Goal: Transaction & Acquisition: Subscribe to service/newsletter

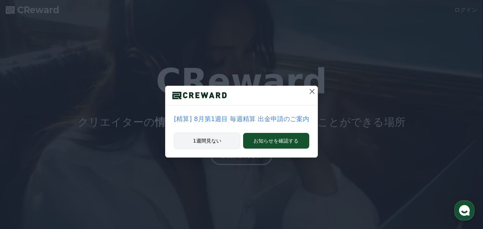
click at [216, 140] on button "1週間見ない" at bounding box center [207, 141] width 67 height 16
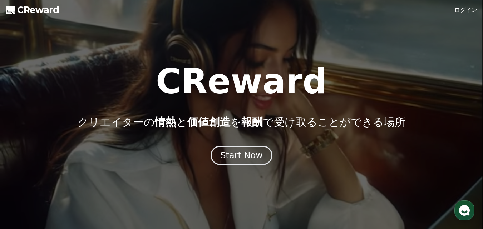
click at [464, 3] on div at bounding box center [241, 114] width 483 height 229
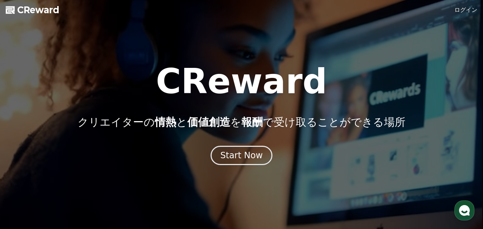
click at [462, 6] on link "ログイン" at bounding box center [466, 10] width 23 height 9
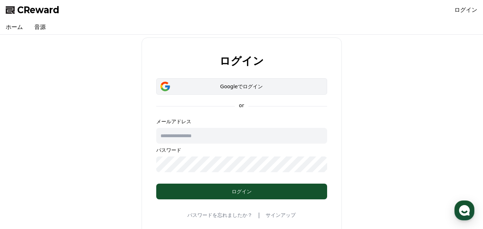
click at [244, 86] on div "Googleでログイン" at bounding box center [242, 86] width 150 height 7
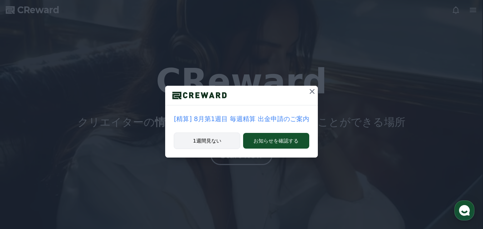
click at [203, 137] on button "1週間見ない" at bounding box center [207, 141] width 67 height 16
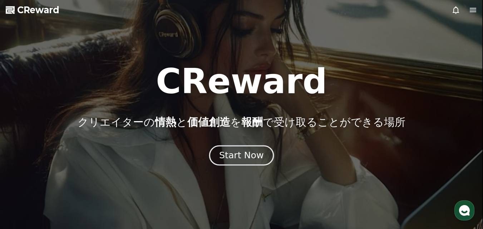
click at [243, 155] on div "Start Now" at bounding box center [241, 156] width 44 height 12
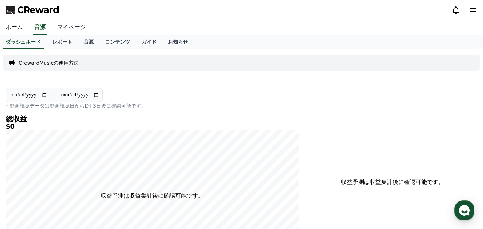
click at [60, 28] on link "マイページ" at bounding box center [72, 27] width 40 height 15
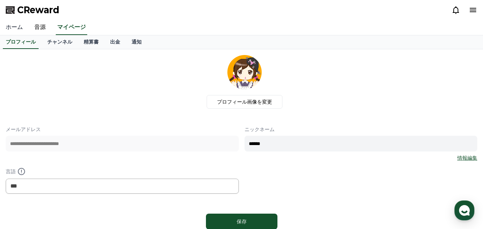
click at [15, 24] on link "ホーム" at bounding box center [14, 27] width 29 height 15
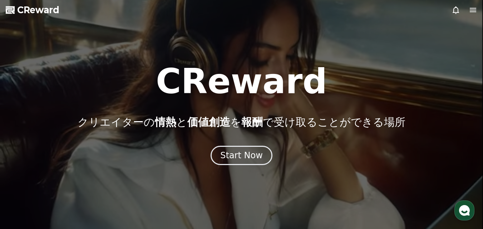
click at [24, 6] on span "CReward" at bounding box center [38, 9] width 42 height 11
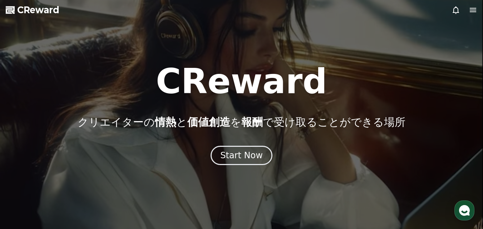
click at [471, 9] on icon at bounding box center [473, 10] width 9 height 9
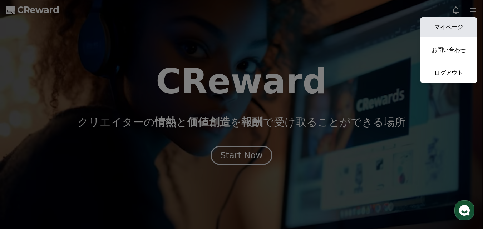
click at [457, 24] on link "マイページ" at bounding box center [448, 27] width 57 height 20
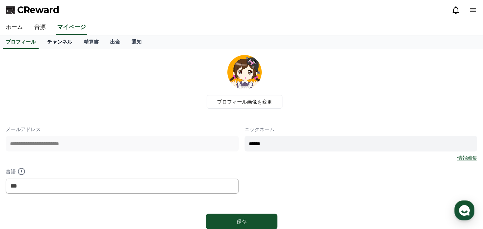
click at [50, 42] on link "チャンネル" at bounding box center [60, 42] width 36 height 14
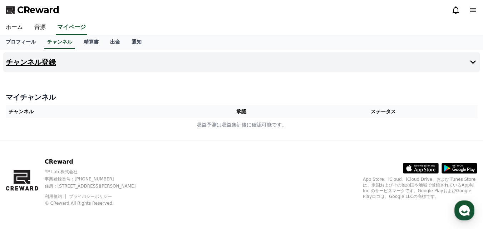
click at [476, 60] on icon at bounding box center [473, 62] width 9 height 9
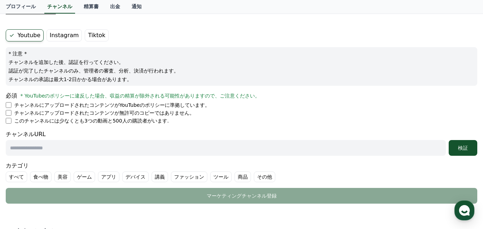
scroll to position [36, 0]
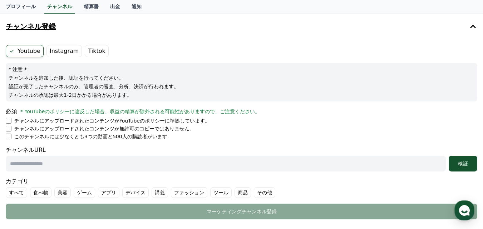
click at [12, 122] on li "チャンネルにアップロードされたコンテンツがYouTubeのポリシーに準拠しています。" at bounding box center [242, 120] width 472 height 7
click at [99, 159] on input "text" at bounding box center [226, 164] width 441 height 16
paste input "**********"
paste input "text"
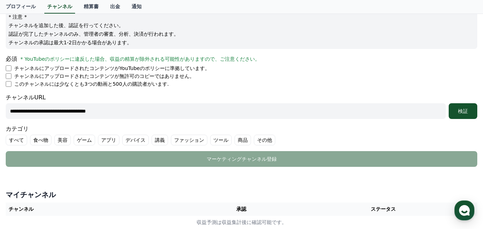
scroll to position [107, 0]
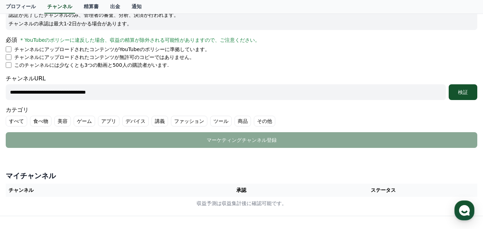
type input "**********"
click at [254, 121] on label "その他" at bounding box center [264, 121] width 21 height 11
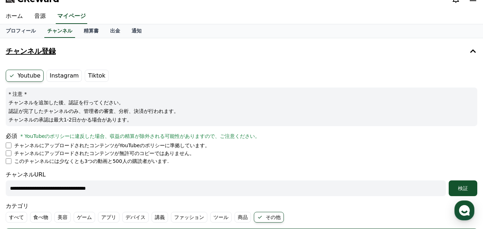
scroll to position [0, 0]
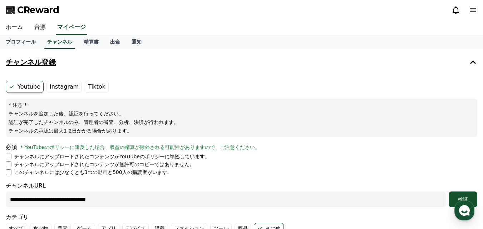
click at [65, 91] on label "Instagram" at bounding box center [64, 87] width 35 height 12
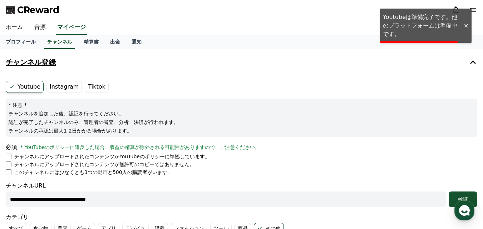
click at [94, 91] on label "Tiktok" at bounding box center [97, 87] width 24 height 12
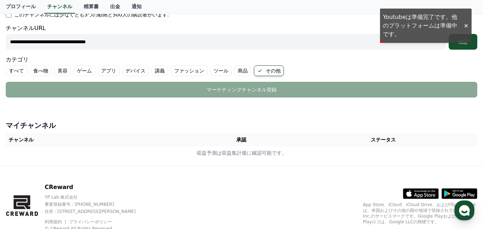
scroll to position [112, 0]
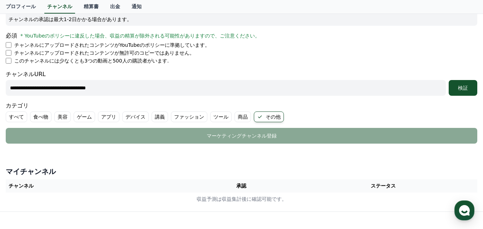
click at [33, 119] on label "食べ物" at bounding box center [40, 117] width 21 height 11
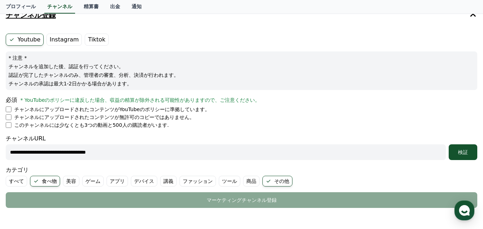
scroll to position [40, 0]
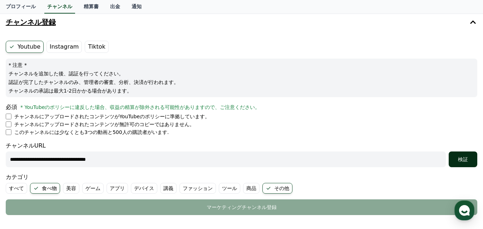
click at [459, 162] on div "検証" at bounding box center [463, 159] width 23 height 7
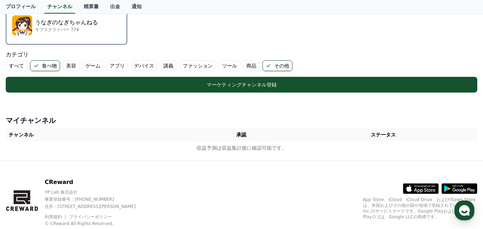
scroll to position [219, 0]
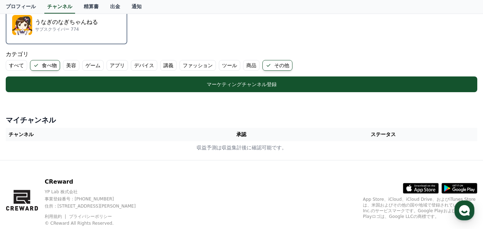
click at [45, 62] on label "食べ物" at bounding box center [45, 65] width 30 height 11
click at [34, 62] on label "食べ物" at bounding box center [40, 65] width 21 height 11
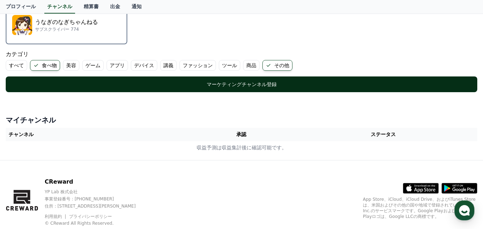
click at [224, 83] on div "マーケティングチャンネル登録" at bounding box center [241, 84] width 443 height 7
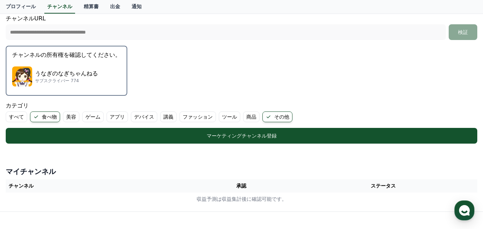
scroll to position [132, 0]
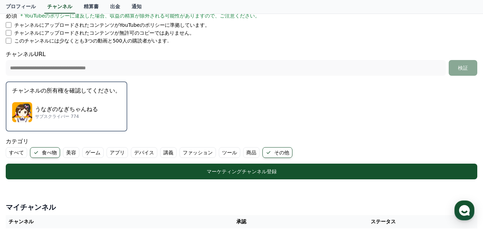
click at [76, 106] on p "うなぎのなぎちゃんねる" at bounding box center [66, 109] width 63 height 9
click at [77, 112] on p "うなぎのなぎちゃんねる" at bounding box center [66, 109] width 63 height 9
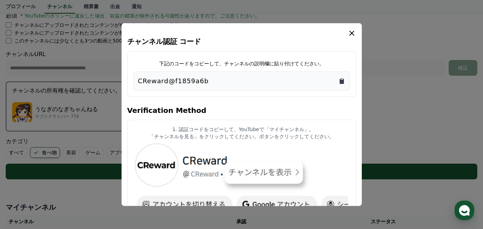
click at [340, 82] on icon "Copy to clipboard" at bounding box center [342, 80] width 7 height 7
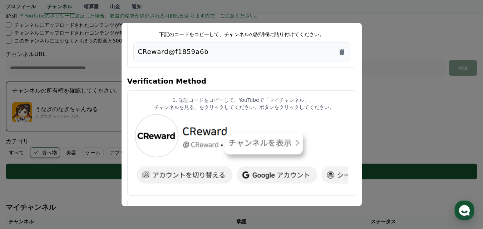
scroll to position [0, 0]
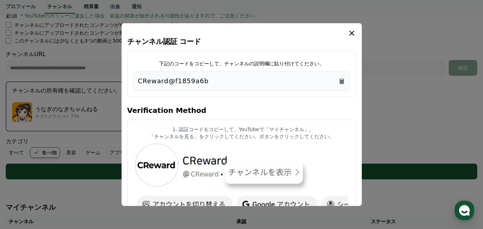
click at [349, 33] on icon "modal" at bounding box center [352, 33] width 9 height 9
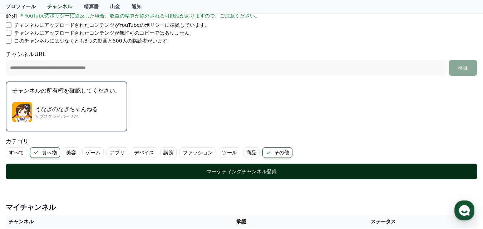
click at [238, 174] on div "マーケティングチャンネル登録" at bounding box center [241, 171] width 443 height 7
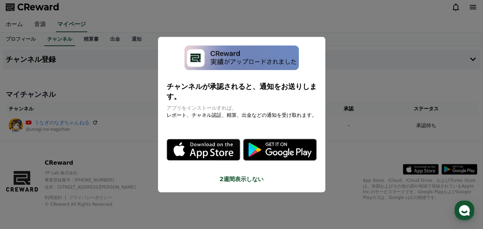
click at [230, 175] on button "2週間表示しない" at bounding box center [242, 179] width 150 height 9
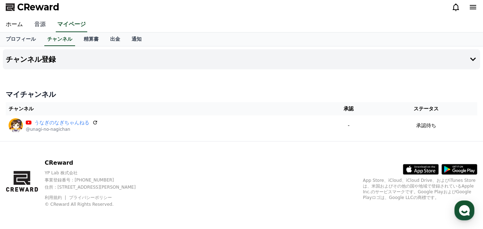
click at [32, 22] on link "音源" at bounding box center [40, 24] width 23 height 15
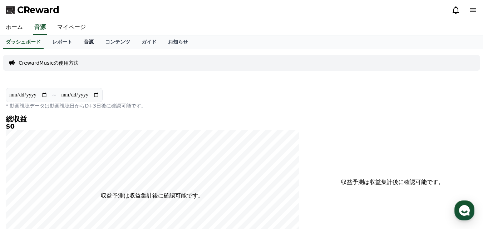
click at [79, 44] on link "音源" at bounding box center [88, 42] width 21 height 14
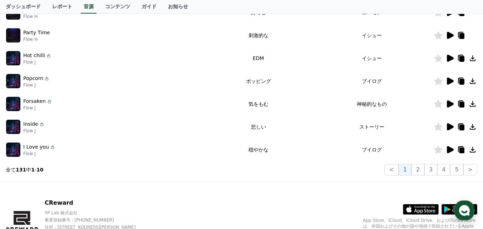
scroll to position [215, 0]
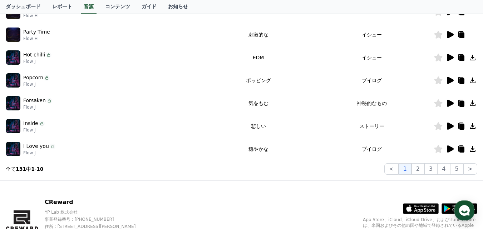
click at [449, 105] on icon at bounding box center [450, 103] width 7 height 7
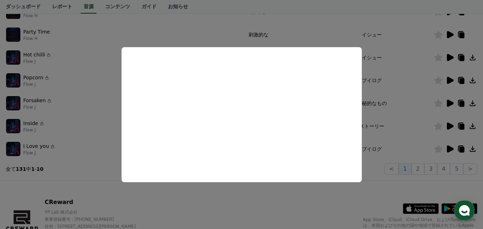
click at [398, 92] on button "close modal" at bounding box center [241, 114] width 483 height 229
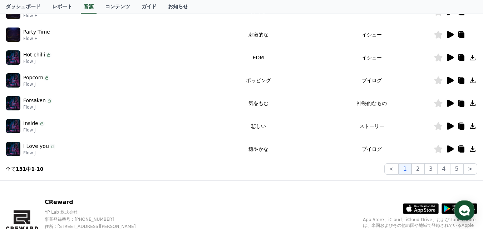
scroll to position [179, 0]
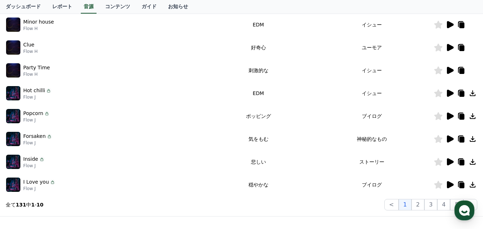
click at [448, 117] on icon at bounding box center [450, 116] width 7 height 7
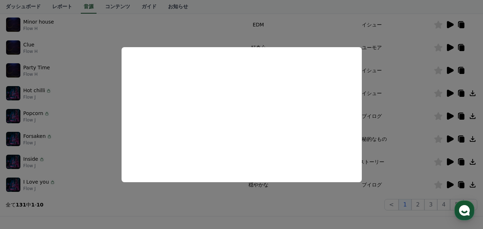
click at [418, 146] on button "close modal" at bounding box center [241, 114] width 483 height 229
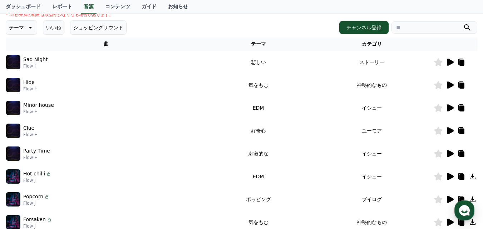
scroll to position [107, 0]
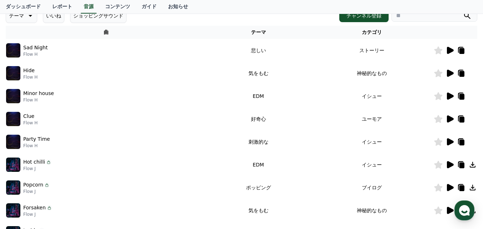
click at [449, 119] on icon at bounding box center [450, 119] width 7 height 7
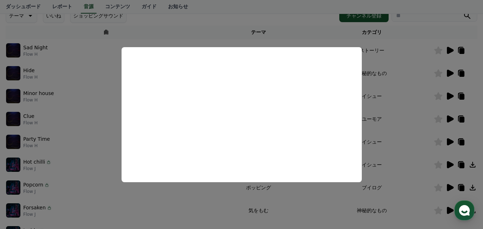
drag, startPoint x: 403, startPoint y: 48, endPoint x: 400, endPoint y: 57, distance: 10.1
click at [403, 48] on button "close modal" at bounding box center [241, 114] width 483 height 229
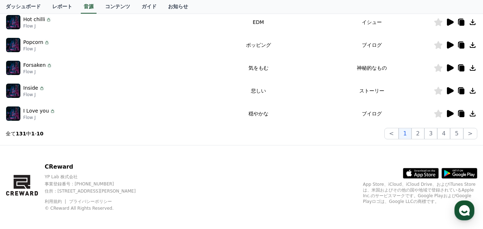
scroll to position [250, 0]
click at [425, 132] on button "2" at bounding box center [431, 133] width 13 height 11
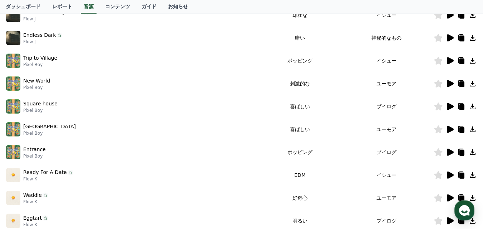
scroll to position [143, 0]
click at [452, 103] on icon at bounding box center [450, 106] width 9 height 9
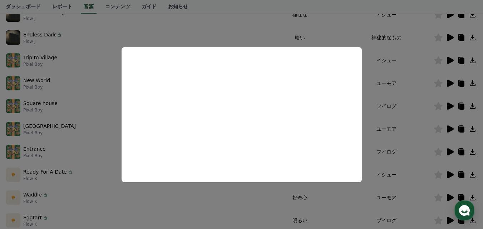
click at [423, 140] on button "close modal" at bounding box center [241, 114] width 483 height 229
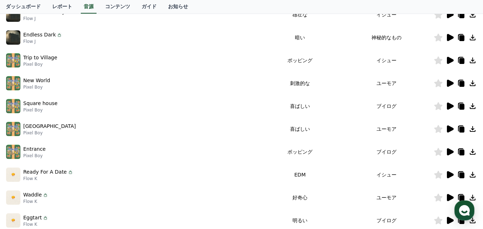
click at [449, 128] on icon at bounding box center [450, 129] width 7 height 7
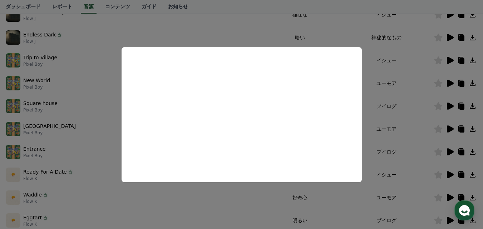
click at [407, 154] on button "close modal" at bounding box center [241, 114] width 483 height 229
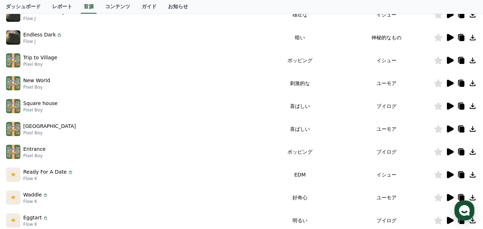
click at [448, 154] on icon at bounding box center [450, 152] width 7 height 7
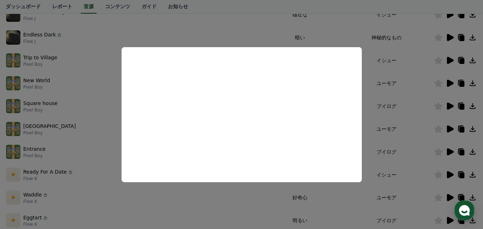
click at [423, 139] on button "close modal" at bounding box center [241, 114] width 483 height 229
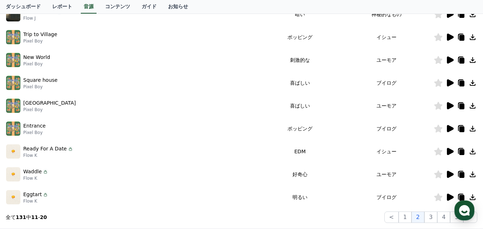
scroll to position [179, 0]
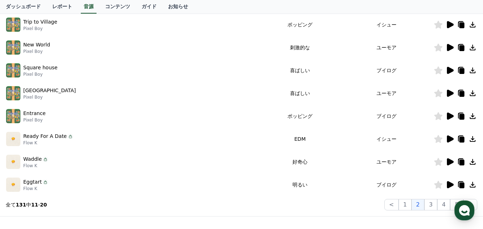
click at [448, 184] on icon at bounding box center [450, 184] width 7 height 7
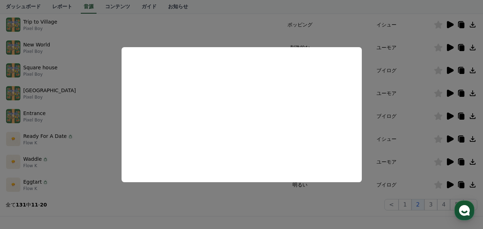
click at [411, 186] on button "close modal" at bounding box center [241, 114] width 483 height 229
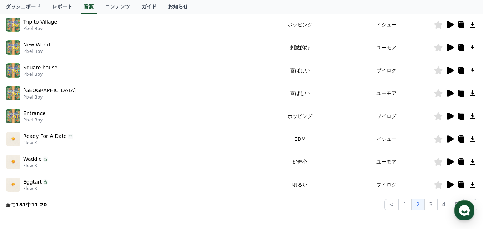
click at [440, 186] on icon at bounding box center [439, 185] width 8 height 8
click at [451, 205] on button "3" at bounding box center [457, 204] width 13 height 11
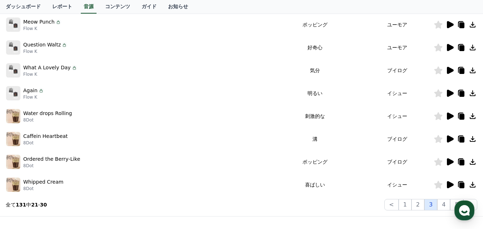
click at [435, 205] on button "3" at bounding box center [431, 204] width 13 height 11
click at [446, 205] on button "4" at bounding box center [444, 204] width 13 height 11
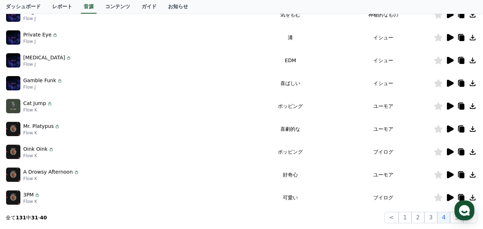
scroll to position [179, 0]
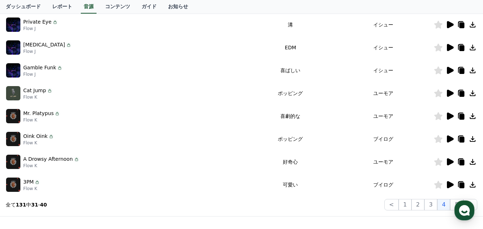
click at [452, 73] on icon at bounding box center [450, 70] width 9 height 9
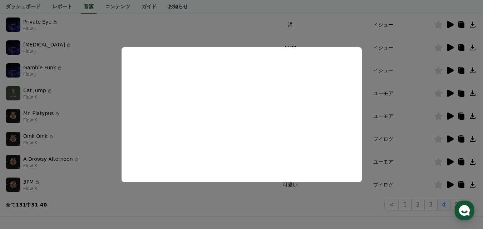
drag, startPoint x: 182, startPoint y: 206, endPoint x: 189, endPoint y: 201, distance: 8.9
click at [182, 206] on button "close modal" at bounding box center [241, 114] width 483 height 229
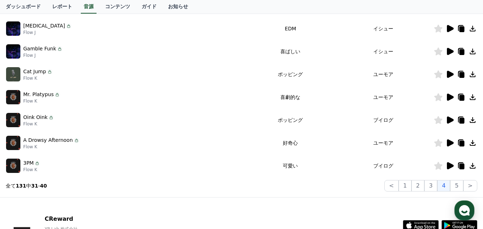
scroll to position [215, 0]
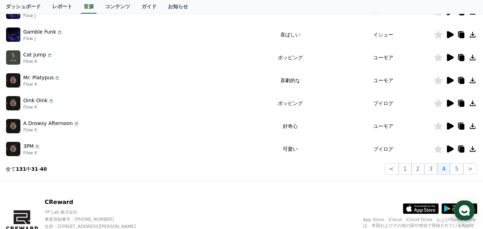
click at [451, 150] on icon at bounding box center [450, 149] width 7 height 7
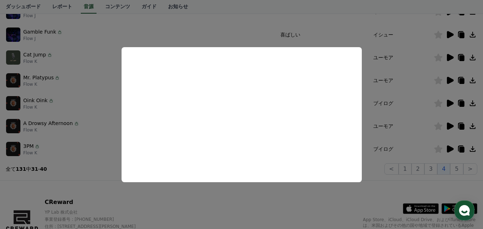
click at [377, 186] on button "close modal" at bounding box center [241, 114] width 483 height 229
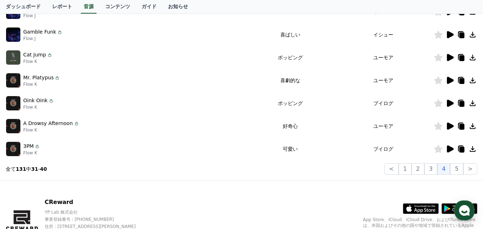
click at [440, 149] on icon at bounding box center [439, 149] width 8 height 8
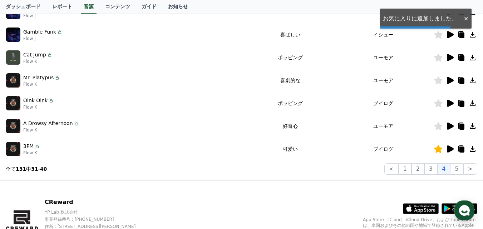
click at [450, 149] on icon at bounding box center [450, 149] width 7 height 7
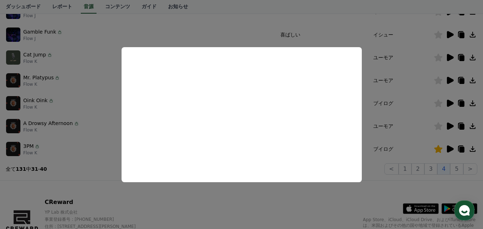
click at [460, 172] on button "close modal" at bounding box center [241, 114] width 483 height 229
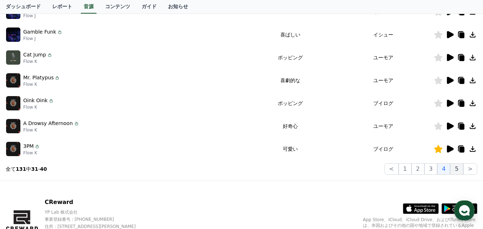
click at [460, 170] on button "5" at bounding box center [457, 169] width 13 height 11
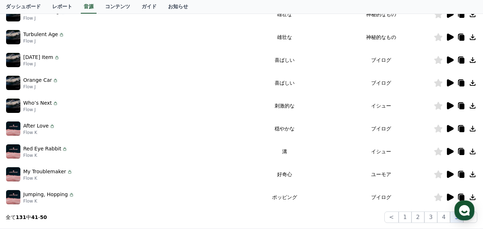
scroll to position [179, 0]
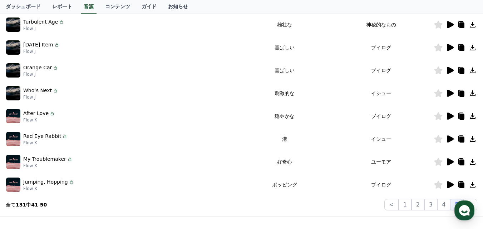
click at [451, 48] on icon at bounding box center [450, 47] width 7 height 7
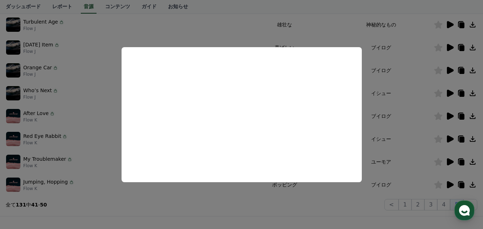
click at [424, 58] on button "close modal" at bounding box center [241, 114] width 483 height 229
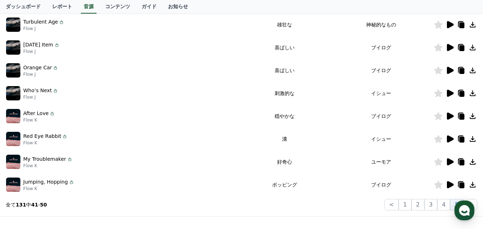
click at [439, 48] on icon at bounding box center [439, 48] width 8 height 8
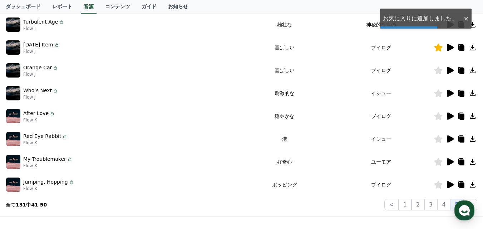
click at [291, 70] on td "喜ばしい" at bounding box center [285, 70] width 88 height 23
click at [451, 70] on icon at bounding box center [450, 70] width 7 height 7
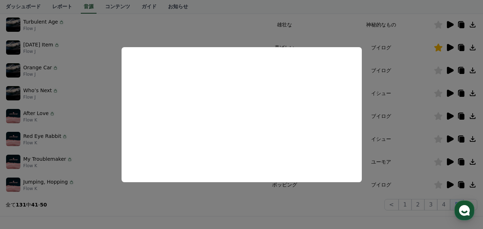
click at [431, 70] on button "close modal" at bounding box center [241, 114] width 483 height 229
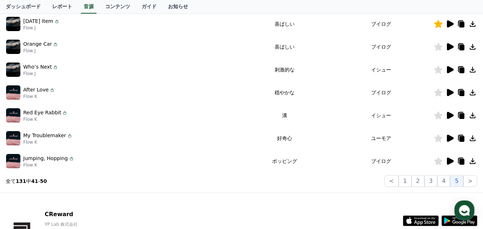
scroll to position [215, 0]
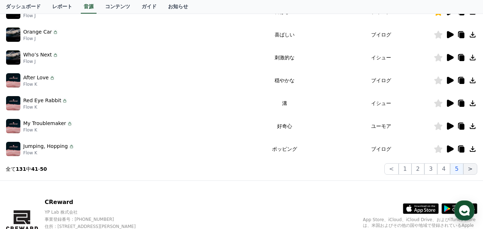
click at [473, 168] on button ">" at bounding box center [471, 169] width 14 height 11
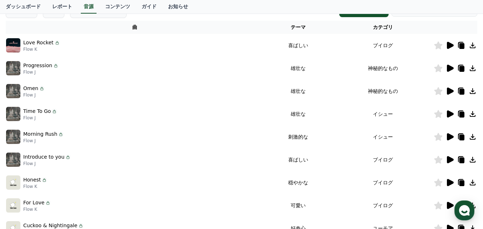
scroll to position [72, 0]
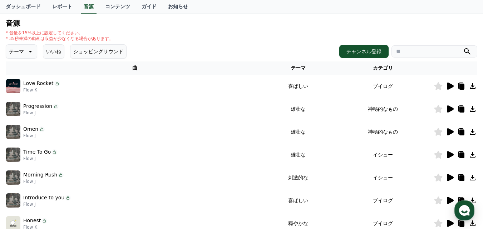
click at [51, 54] on button "いいね" at bounding box center [53, 51] width 21 height 14
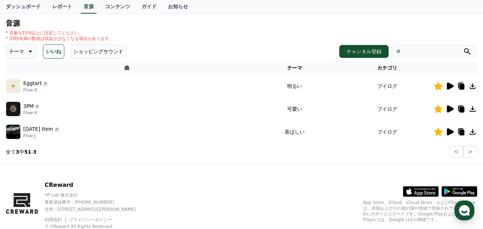
click at [25, 48] on icon at bounding box center [29, 51] width 9 height 9
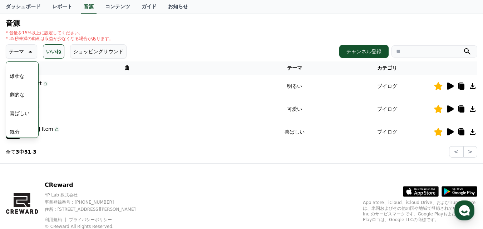
scroll to position [179, 0]
click at [21, 96] on button "気分" at bounding box center [15, 96] width 16 height 16
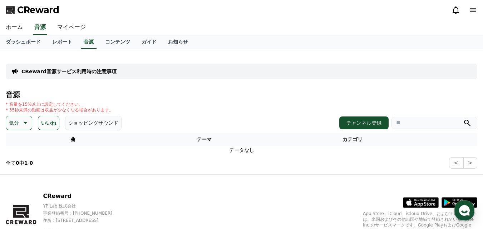
click at [29, 123] on button "気分" at bounding box center [19, 123] width 26 height 14
click at [47, 125] on button "いいね" at bounding box center [48, 123] width 21 height 14
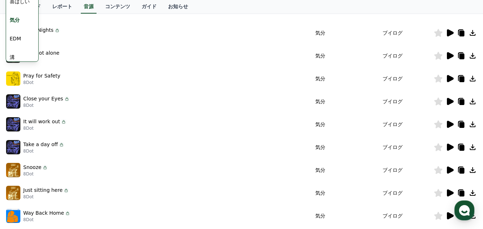
scroll to position [143, 0]
click at [21, 36] on button "喜ばしい" at bounding box center [20, 37] width 26 height 16
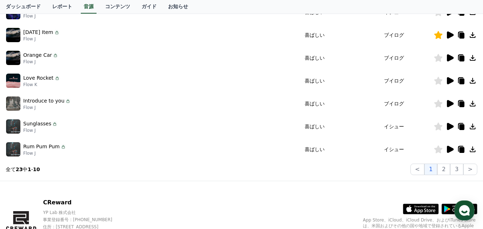
scroll to position [215, 0]
click at [449, 151] on icon at bounding box center [450, 149] width 7 height 7
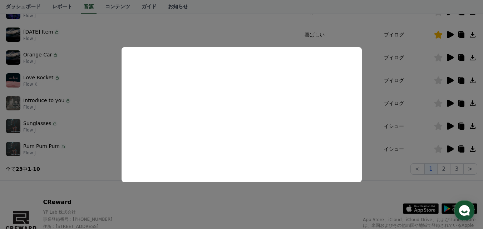
click at [450, 125] on button "close modal" at bounding box center [241, 114] width 483 height 229
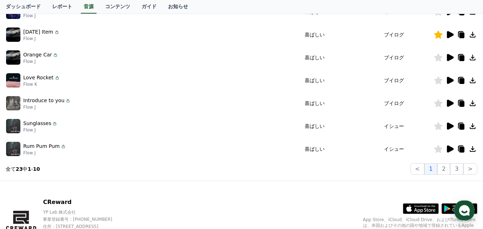
click at [450, 125] on icon at bounding box center [450, 126] width 7 height 7
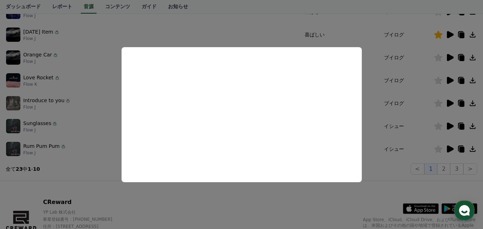
click at [451, 101] on button "close modal" at bounding box center [241, 114] width 483 height 229
click at [452, 103] on icon at bounding box center [450, 103] width 7 height 7
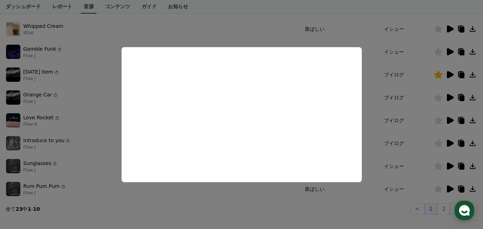
scroll to position [107, 0]
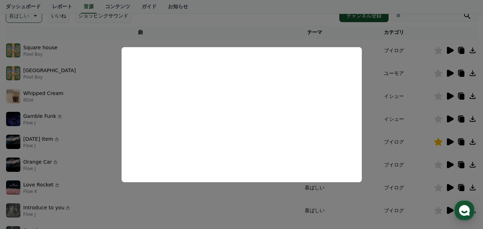
click at [450, 142] on button "close modal" at bounding box center [241, 114] width 483 height 229
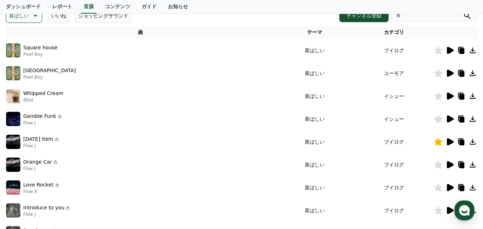
click at [451, 142] on icon at bounding box center [450, 141] width 7 height 7
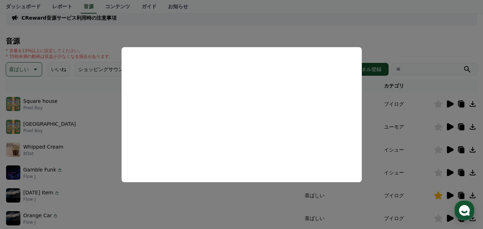
scroll to position [0, 0]
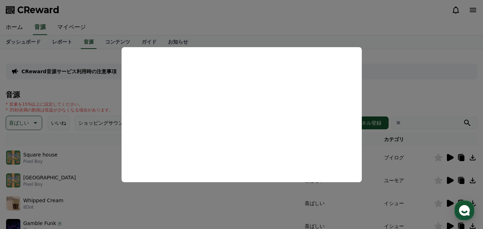
drag, startPoint x: 27, startPoint y: 123, endPoint x: 30, endPoint y: 127, distance: 4.6
click at [27, 123] on button "close modal" at bounding box center [241, 114] width 483 height 229
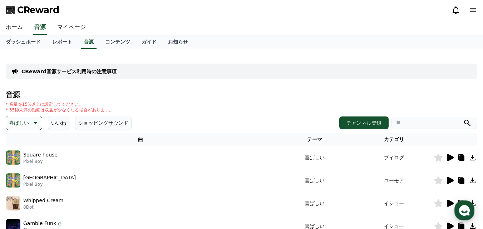
click at [30, 127] on icon at bounding box center [34, 123] width 9 height 9
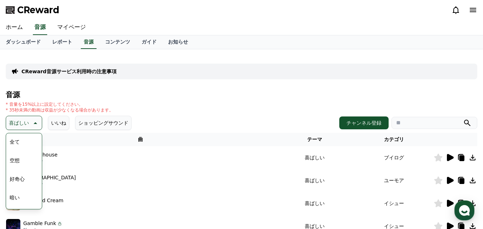
click at [20, 140] on button "全て" at bounding box center [15, 142] width 16 height 16
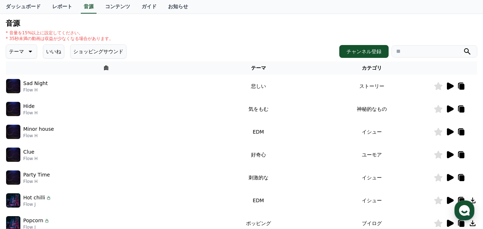
click at [49, 53] on button "いいね" at bounding box center [53, 51] width 21 height 14
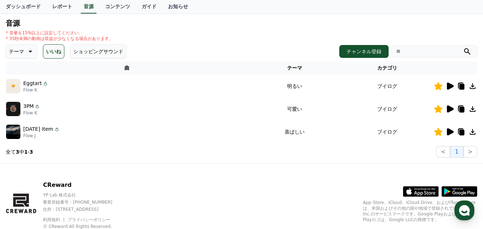
click at [451, 87] on icon at bounding box center [450, 86] width 7 height 7
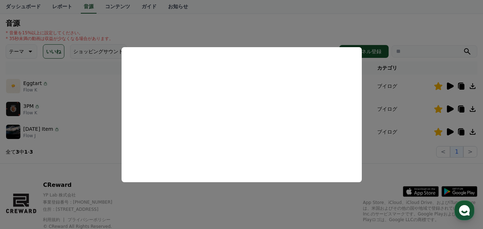
click at [326, 21] on button "close modal" at bounding box center [241, 114] width 483 height 229
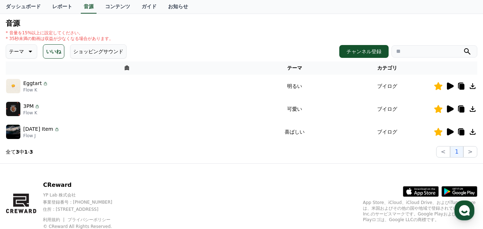
click at [25, 53] on icon at bounding box center [29, 51] width 9 height 9
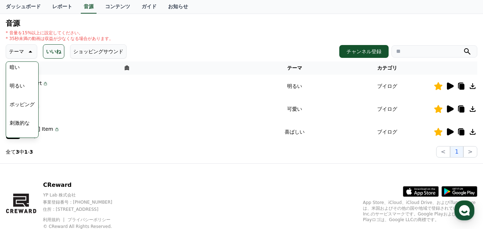
scroll to position [72, 0]
click at [20, 71] on button "明るい" at bounding box center [17, 73] width 21 height 16
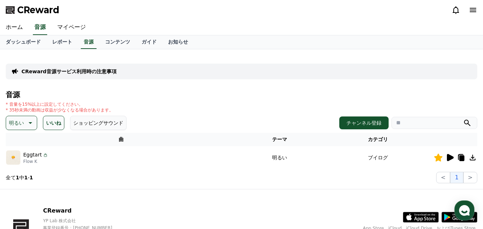
click at [52, 124] on button "いいね" at bounding box center [53, 123] width 21 height 14
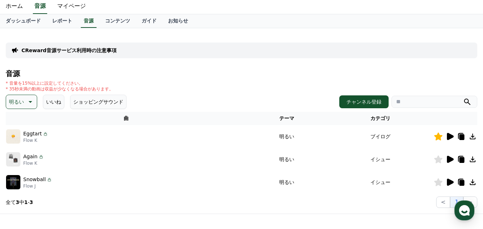
scroll to position [36, 0]
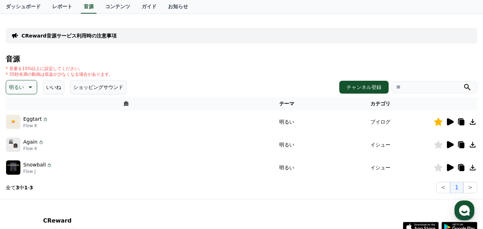
click at [452, 144] on icon at bounding box center [450, 144] width 7 height 7
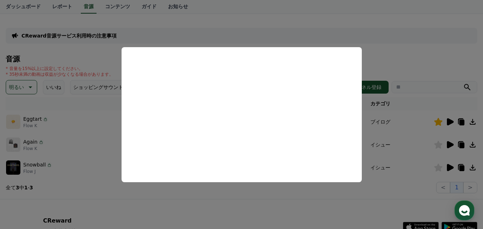
click at [449, 168] on button "close modal" at bounding box center [241, 114] width 483 height 229
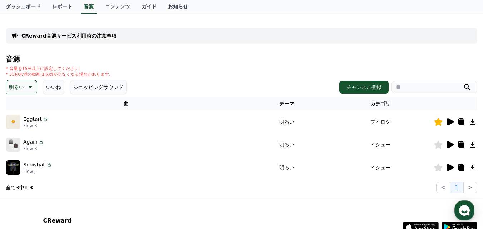
click at [450, 167] on icon at bounding box center [450, 167] width 7 height 7
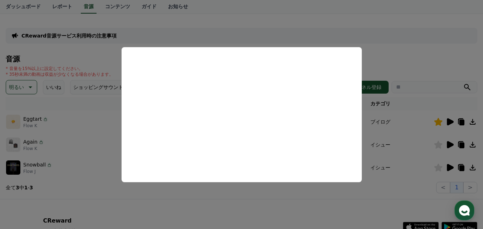
click at [359, 16] on button "close modal" at bounding box center [241, 114] width 483 height 229
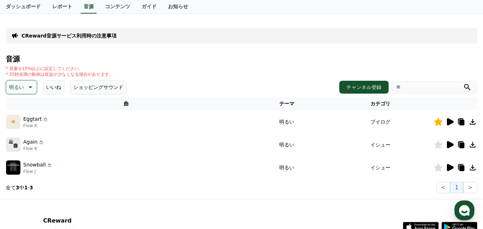
click at [29, 87] on icon at bounding box center [31, 88] width 4 height 2
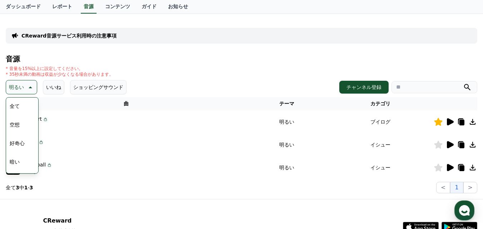
click at [19, 103] on button "全て" at bounding box center [15, 106] width 16 height 16
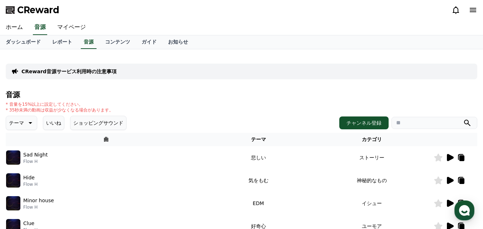
click at [46, 123] on button "いいね" at bounding box center [53, 123] width 21 height 14
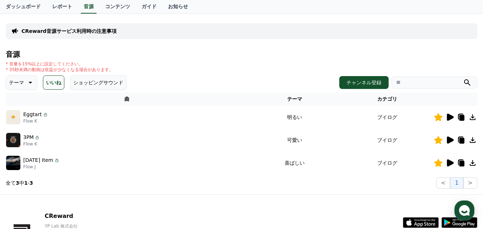
scroll to position [72, 0]
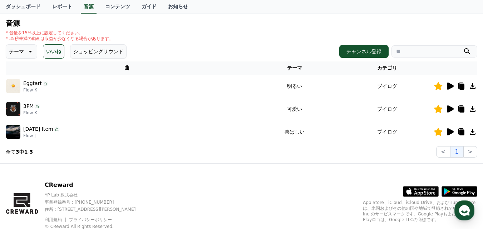
click at [436, 109] on icon at bounding box center [439, 109] width 8 height 8
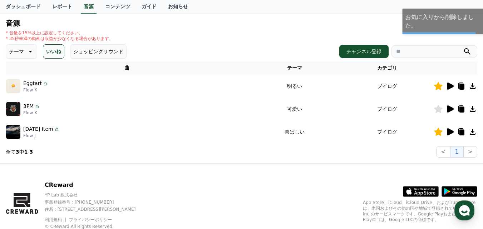
click at [439, 133] on icon at bounding box center [439, 132] width 8 height 8
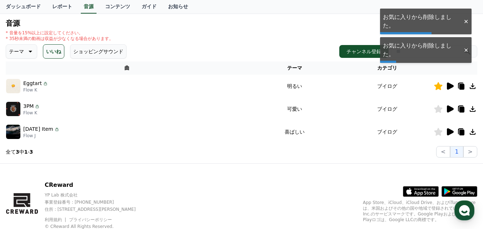
click at [188, 165] on div "CReward YP Lab 株式会社 事業登録番号 : [PHONE_NUMBER] 住所 : [STREET_ADDRESS][PERSON_NAME] …" at bounding box center [241, 208] width 483 height 89
